Goal: Information Seeking & Learning: Learn about a topic

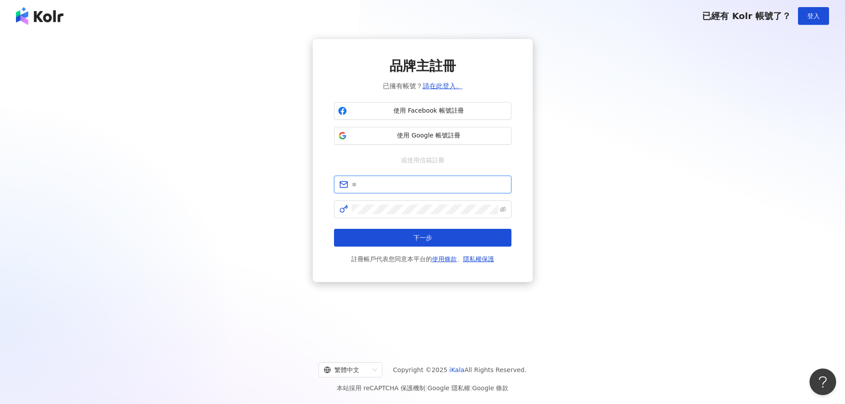
click at [397, 184] on input "text" at bounding box center [429, 185] width 154 height 10
type input "**********"
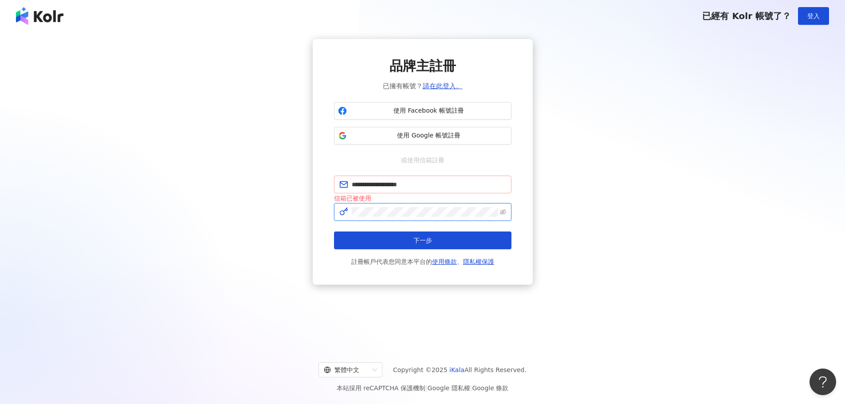
click at [334, 231] on button "下一步" at bounding box center [422, 240] width 177 height 18
click at [447, 82] on link "請在此登入。" at bounding box center [443, 86] width 40 height 8
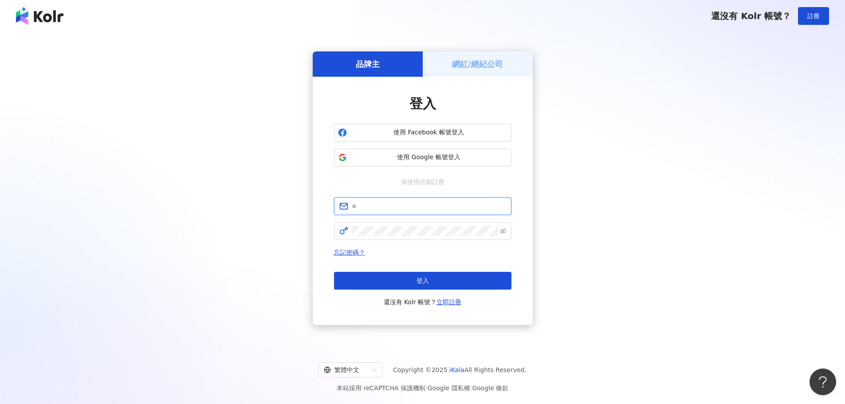
click at [438, 207] on input "text" at bounding box center [429, 206] width 154 height 10
type input "**********"
click button "登入" at bounding box center [422, 281] width 177 height 18
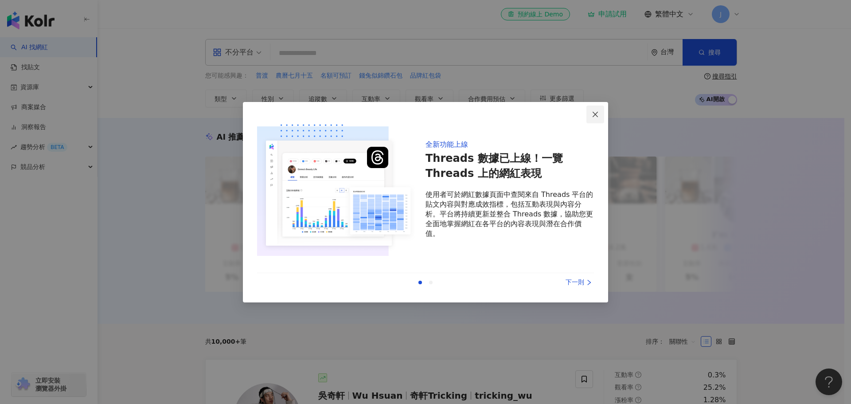
click at [598, 115] on icon "close" at bounding box center [595, 114] width 7 height 7
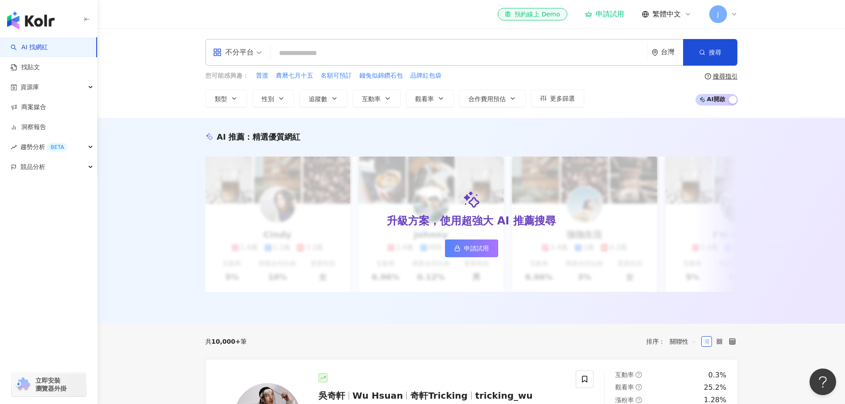
click at [240, 54] on div "不分平台" at bounding box center [233, 52] width 41 height 14
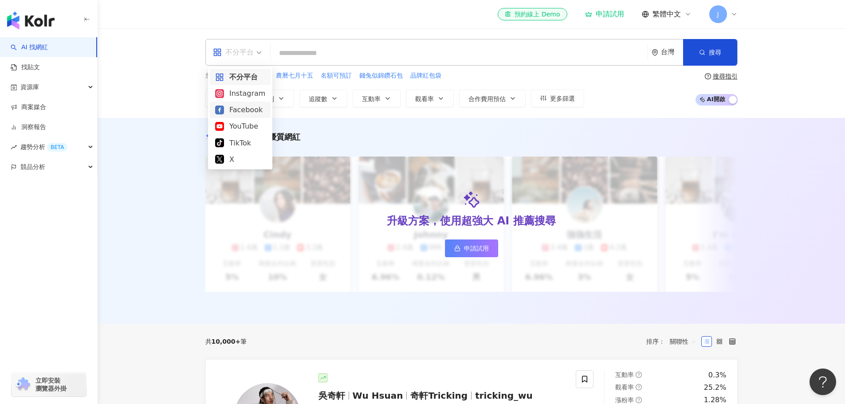
click at [236, 114] on div "Facebook" at bounding box center [240, 109] width 50 height 11
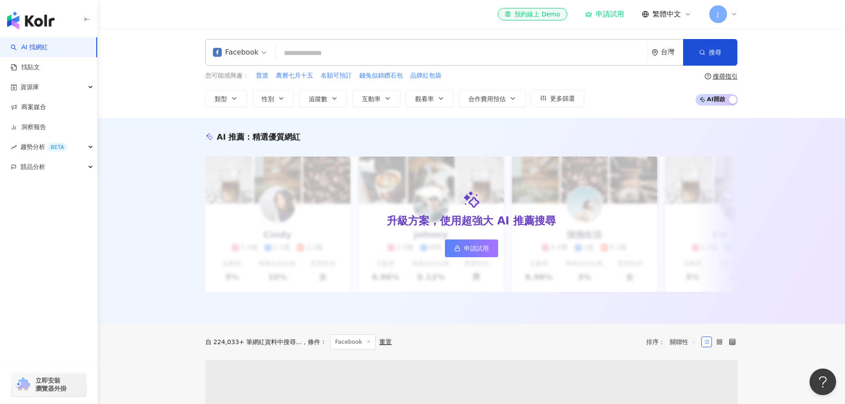
click at [304, 54] on input "search" at bounding box center [461, 53] width 365 height 17
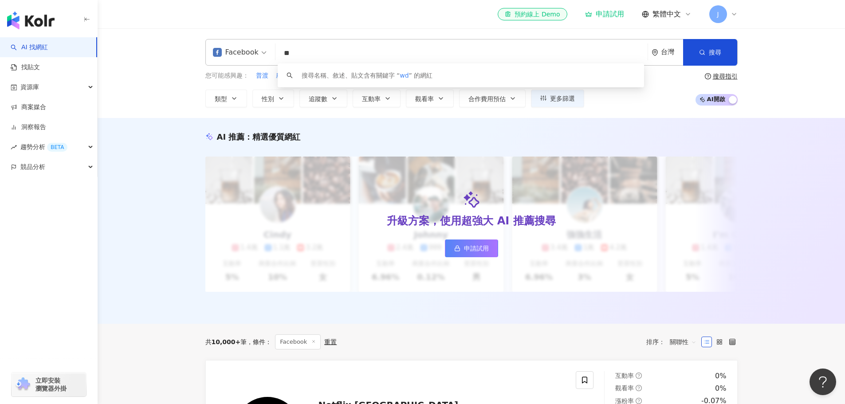
type input "*"
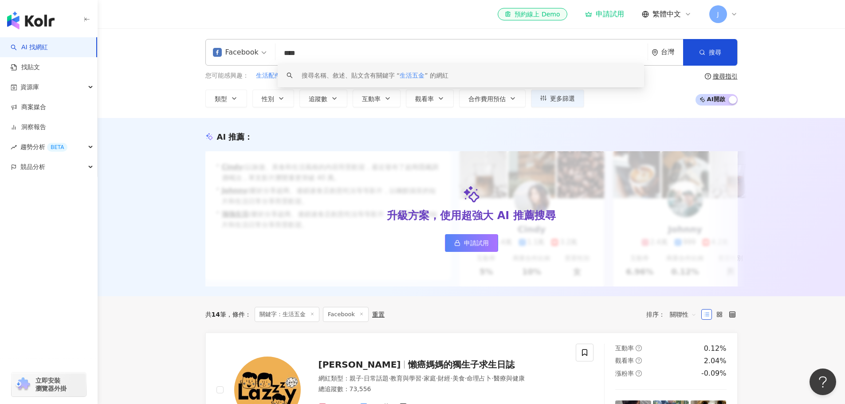
click at [316, 51] on input "****" at bounding box center [461, 53] width 365 height 17
drag, startPoint x: 335, startPoint y: 51, endPoint x: 240, endPoint y: 51, distance: 94.9
click at [240, 51] on div "Facebook **** 台灣 搜尋 keyword 搜尋名稱、敘述、貼文含有關鍵字 “ 生活五金 ” 的網紅" at bounding box center [471, 52] width 532 height 27
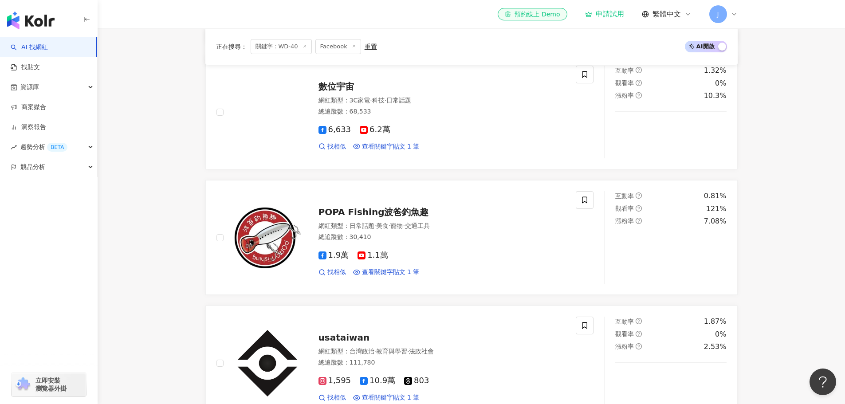
scroll to position [399, 0]
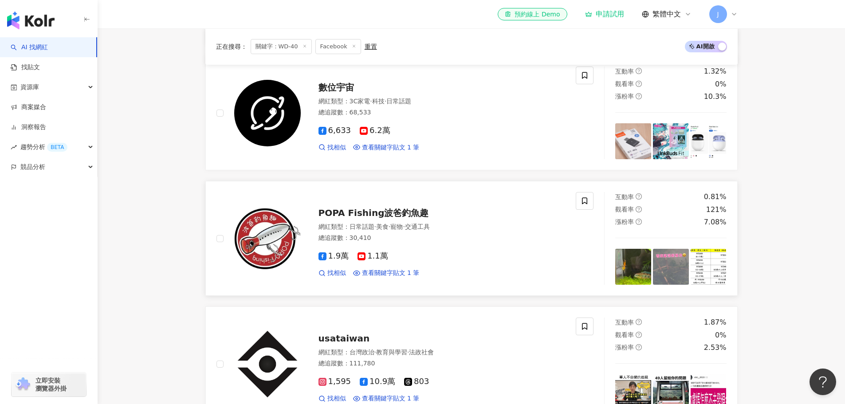
type input "*****"
click at [460, 219] on div "POPA Fishing波爸釣魚趣" at bounding box center [441, 213] width 247 height 12
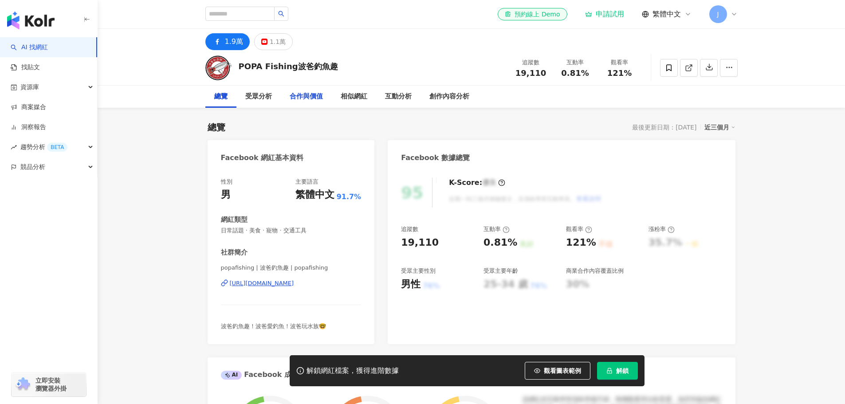
click at [316, 98] on div "合作與價值" at bounding box center [306, 96] width 33 height 11
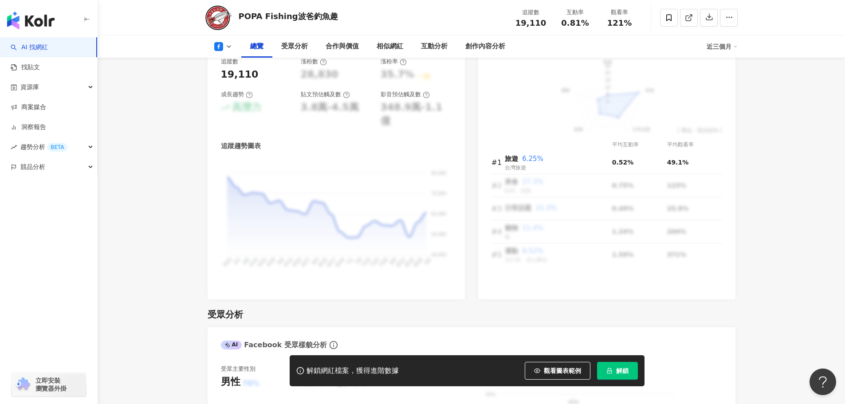
scroll to position [498, 0]
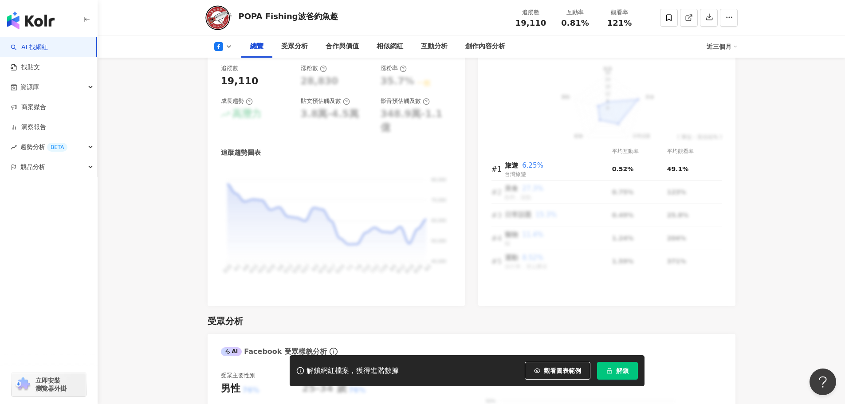
click at [40, 23] on img "button" at bounding box center [30, 21] width 47 height 18
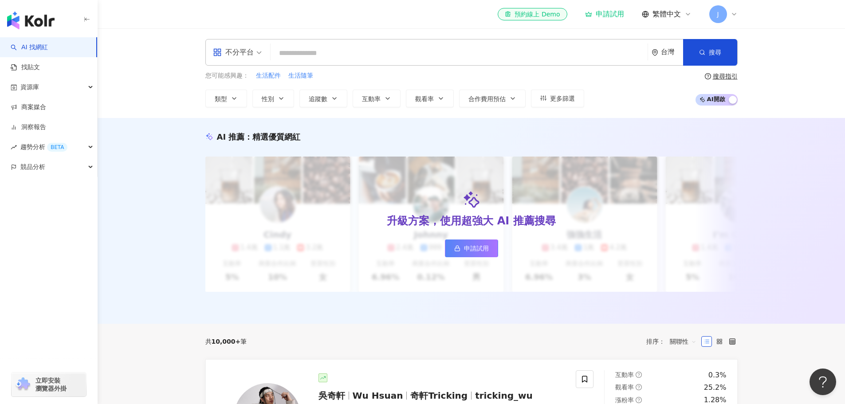
click at [166, 71] on div "不分平台 台灣 搜尋 您可能感興趣： 生活配件 生活隨筆 類型 性別 追蹤數 互動率 觀看率 合作費用預估 更多篩選 搜尋指引 AI 開啟 AI 關閉" at bounding box center [471, 73] width 747 height 90
click at [684, 12] on icon at bounding box center [687, 14] width 7 height 7
click at [41, 24] on img "button" at bounding box center [30, 21] width 47 height 18
click at [40, 20] on img "button" at bounding box center [30, 21] width 47 height 18
click at [34, 23] on img "button" at bounding box center [30, 21] width 47 height 18
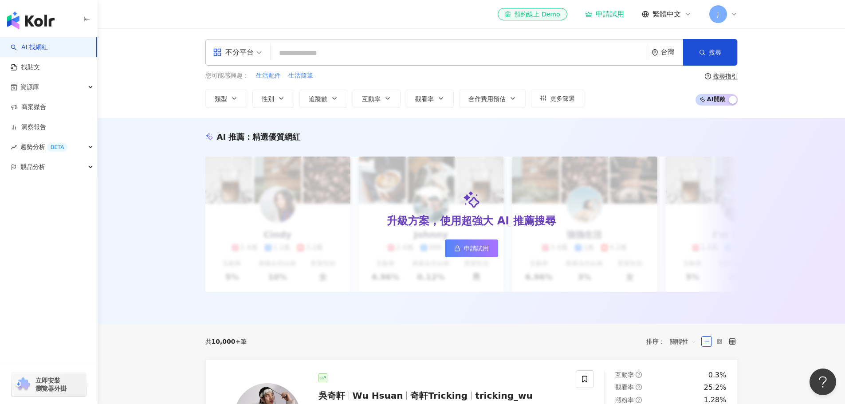
click at [34, 23] on img "button" at bounding box center [30, 21] width 47 height 18
click at [609, 12] on div "申請試用" at bounding box center [604, 14] width 39 height 9
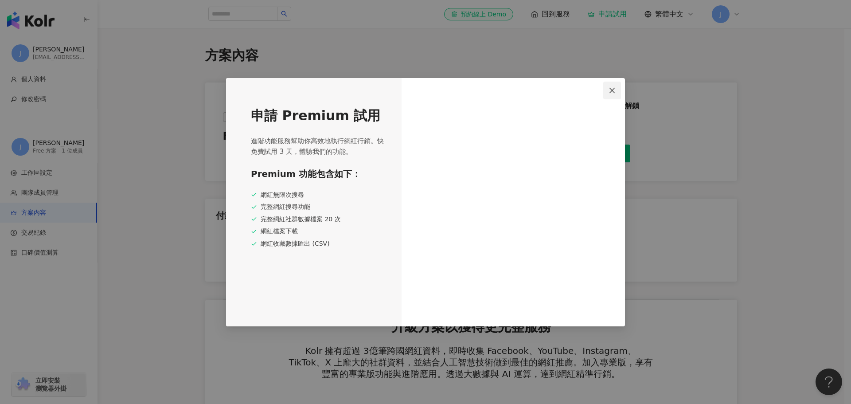
click at [609, 92] on icon "close" at bounding box center [612, 90] width 7 height 7
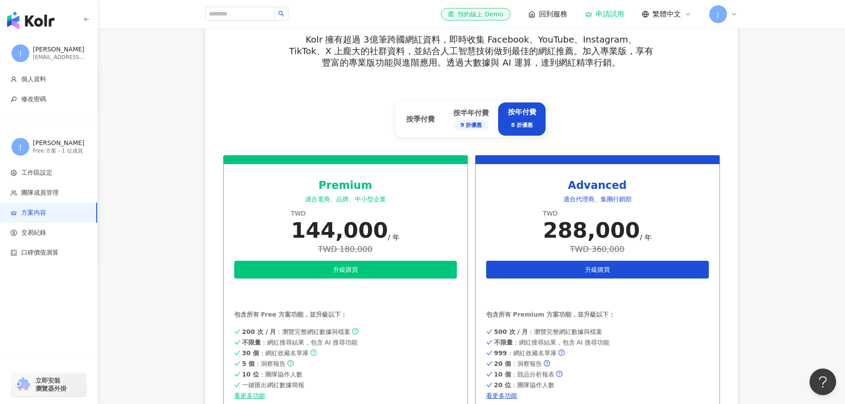
scroll to position [310, 0]
